Goal: Information Seeking & Learning: Find specific page/section

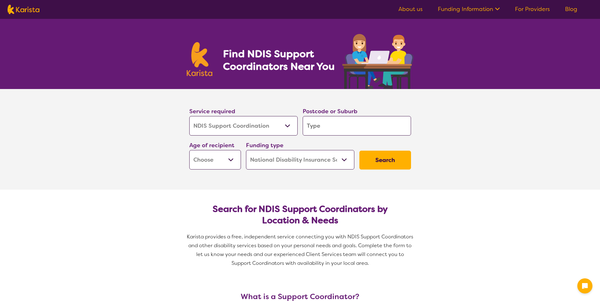
select select "NDIS Support Coordination"
select select "NDIS"
select select "NDIS Support Coordination"
select select "NDIS"
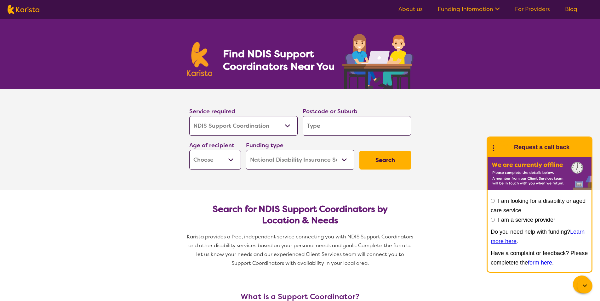
click at [584, 288] on icon at bounding box center [585, 286] width 8 height 8
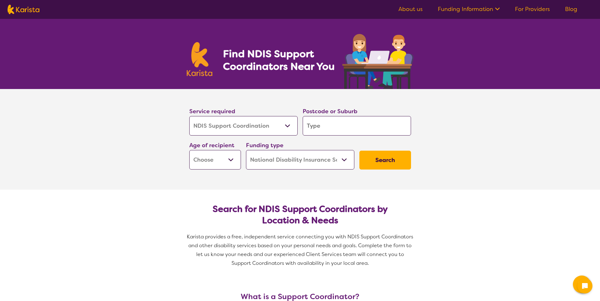
click at [311, 126] on input "search" at bounding box center [356, 126] width 108 height 20
type input "i"
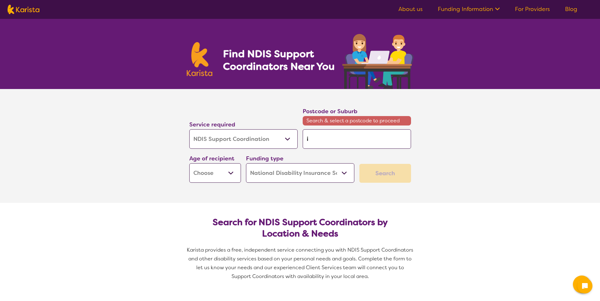
type input "il"
type input "ill"
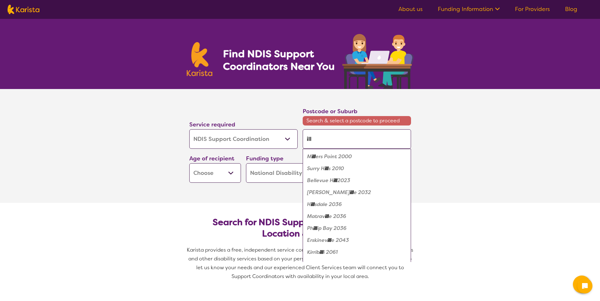
type input "illa"
type input "illaw"
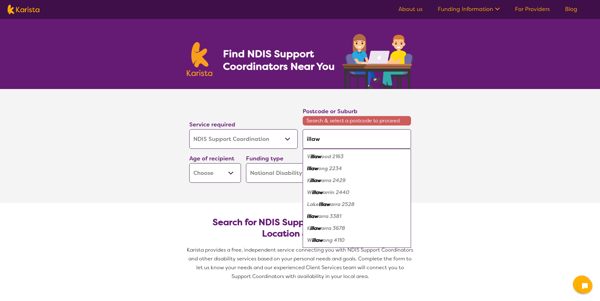
type input "illawa"
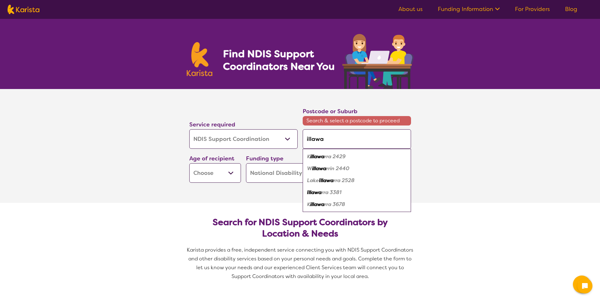
type input "illawar"
type input "illawarr"
type input "illawarra"
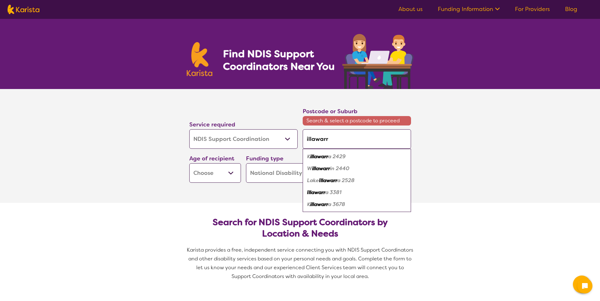
type input "illawarra"
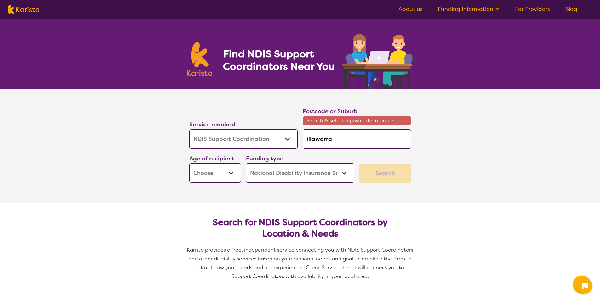
type input "illawarra 2"
type input "illawarra 25"
type input "illawarra 250"
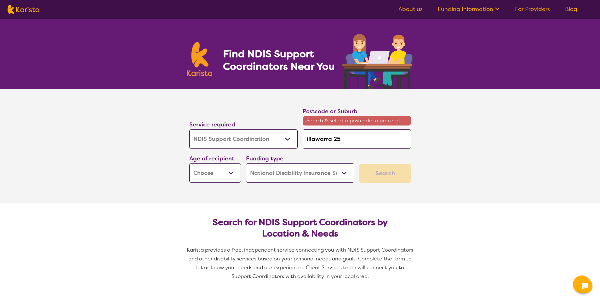
type input "illawarra 250"
type input "illawarra 2500"
click at [232, 174] on select "Early Childhood - 0 to 9 Child - 10 to 11 Adolescent - 12 to 17 Adult - 18 to 6…" at bounding box center [215, 173] width 52 height 20
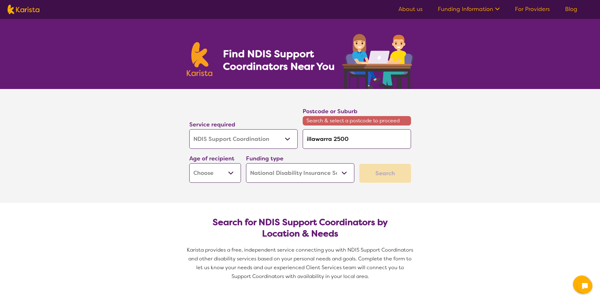
select select "AD"
click at [189, 163] on select "Early Childhood - 0 to 9 Child - 10 to 11 Adolescent - 12 to 17 Adult - 18 to 6…" at bounding box center [215, 173] width 52 height 20
select select "AD"
click at [381, 179] on div "Search" at bounding box center [385, 173] width 52 height 19
click at [289, 138] on select "Allied Health Assistant Assessment ([MEDICAL_DATA] or [MEDICAL_DATA]) Behaviour…" at bounding box center [243, 139] width 108 height 20
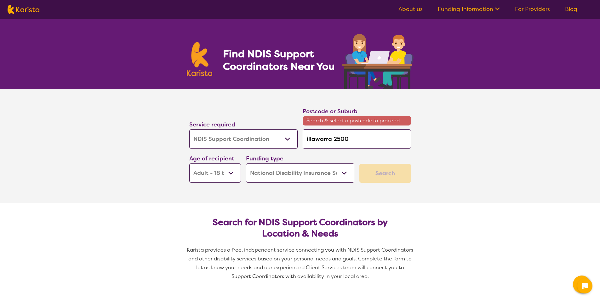
click at [289, 138] on select "Allied Health Assistant Assessment ([MEDICAL_DATA] or [MEDICAL_DATA]) Behaviour…" at bounding box center [243, 139] width 108 height 20
click at [345, 172] on select "Home Care Package (HCP) National Disability Insurance Scheme (NDIS) I don't know" at bounding box center [300, 173] width 108 height 20
click at [246, 163] on select "Home Care Package (HCP) National Disability Insurance Scheme (NDIS) I don't know" at bounding box center [300, 173] width 108 height 20
click at [376, 170] on div "Search" at bounding box center [385, 173] width 52 height 19
click at [376, 173] on div "Search" at bounding box center [385, 173] width 52 height 19
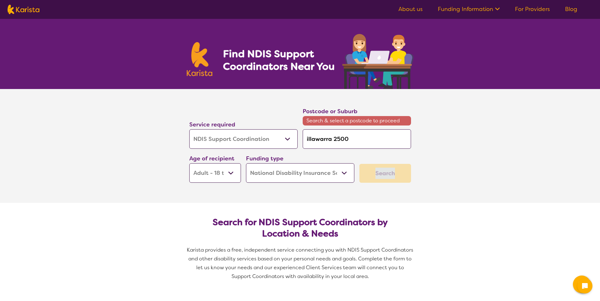
click at [376, 173] on div "Search" at bounding box center [385, 173] width 52 height 19
click at [378, 174] on div "Search" at bounding box center [385, 173] width 52 height 19
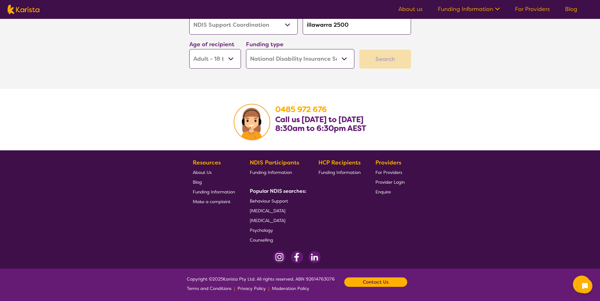
scroll to position [1183, 0]
